Goal: Task Accomplishment & Management: Use online tool/utility

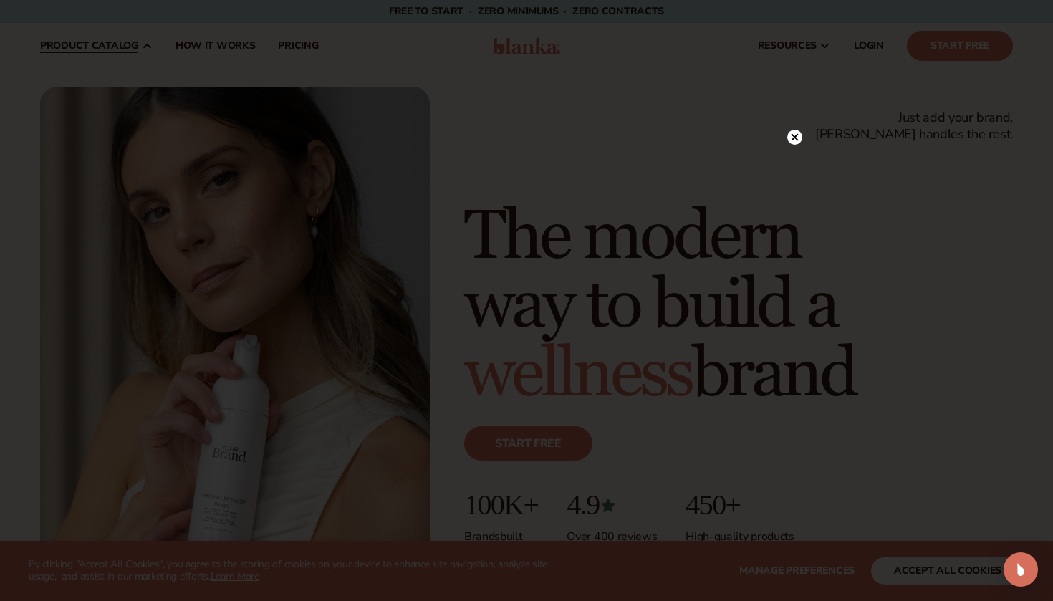
click at [111, 152] on div at bounding box center [526, 300] width 1053 height 601
click at [787, 131] on circle at bounding box center [787, 137] width 15 height 15
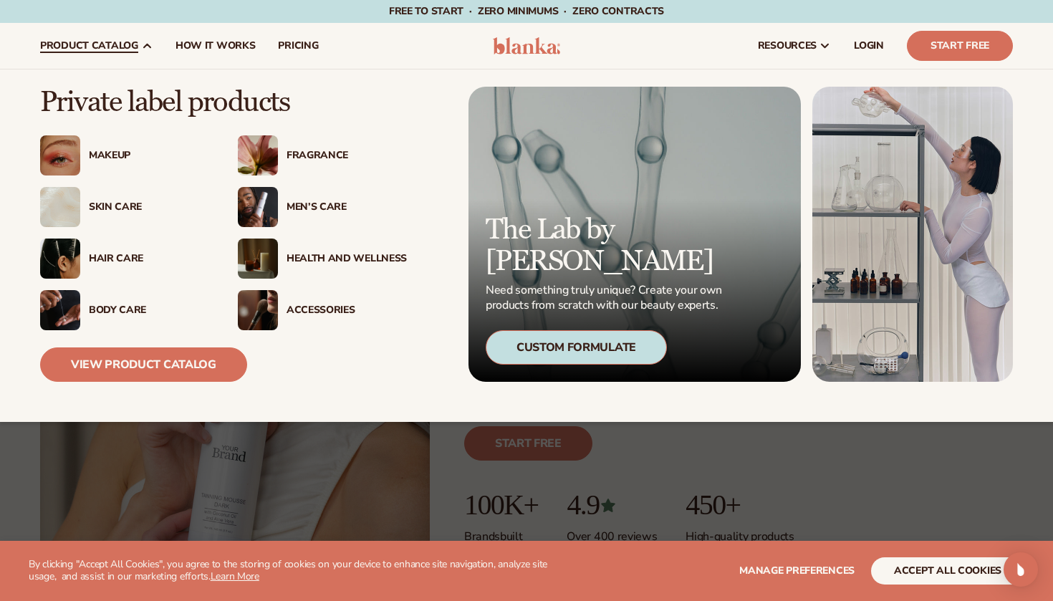
click at [97, 152] on div "Makeup" at bounding box center [149, 156] width 120 height 12
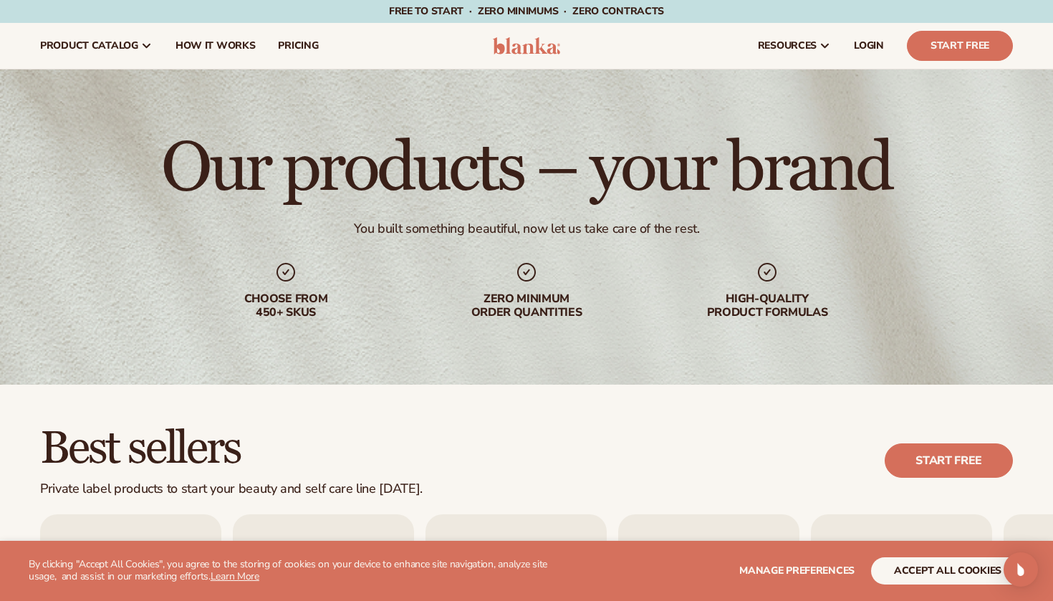
scroll to position [516, 0]
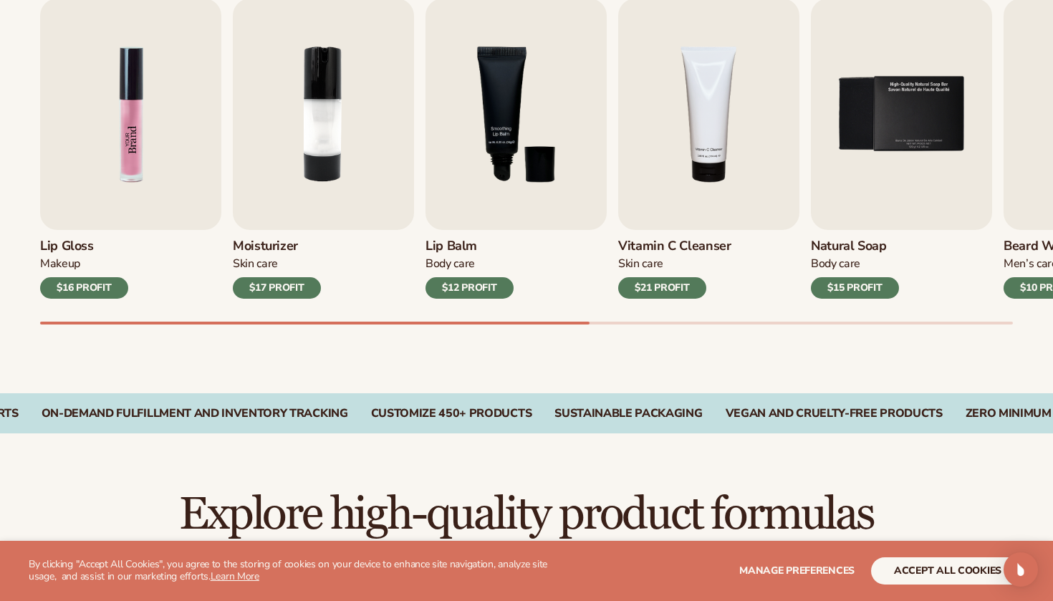
click at [141, 158] on img "1 / 9" at bounding box center [130, 114] width 181 height 231
click at [83, 223] on img "1 / 9" at bounding box center [130, 114] width 181 height 231
click at [72, 293] on div "$16 PROFIT" at bounding box center [84, 287] width 88 height 21
click at [75, 281] on div "$16 PROFIT" at bounding box center [84, 287] width 88 height 21
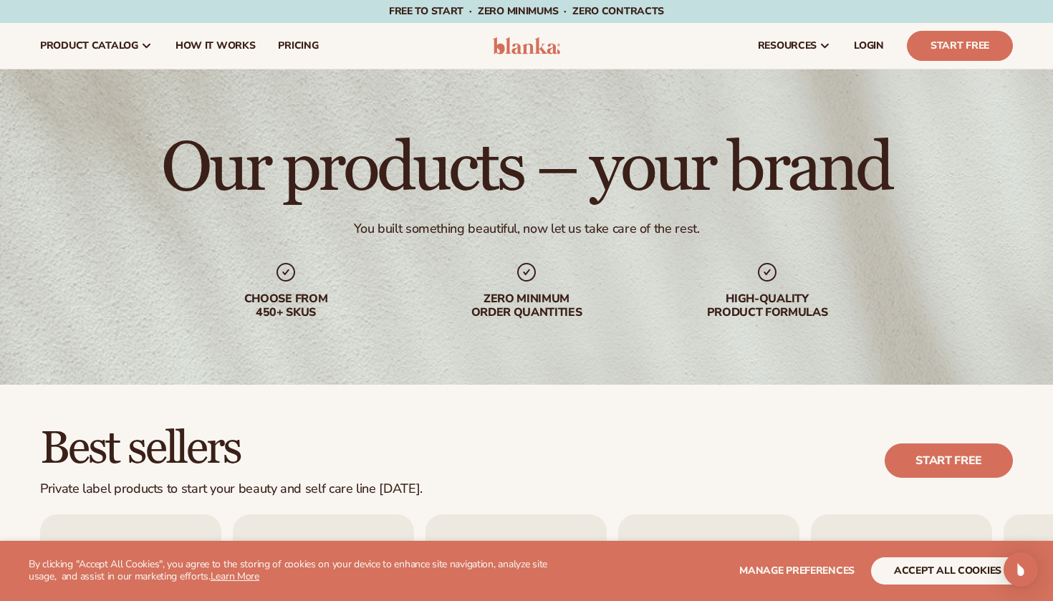
scroll to position [0, 0]
click at [945, 448] on link "Start free" at bounding box center [948, 460] width 128 height 34
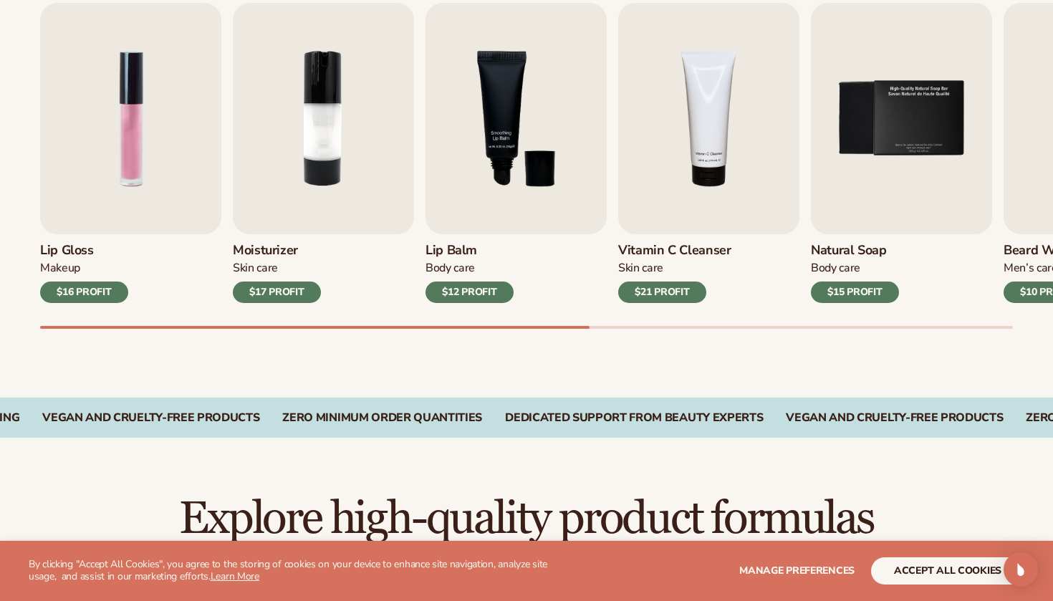
scroll to position [516, 0]
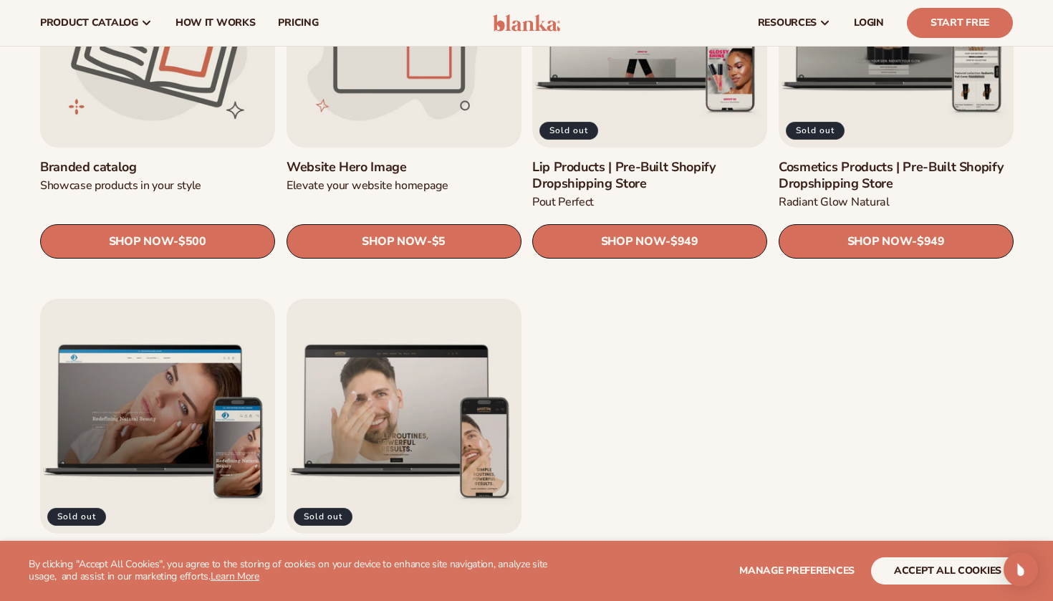
scroll to position [1701, 0]
